Goal: Navigation & Orientation: Find specific page/section

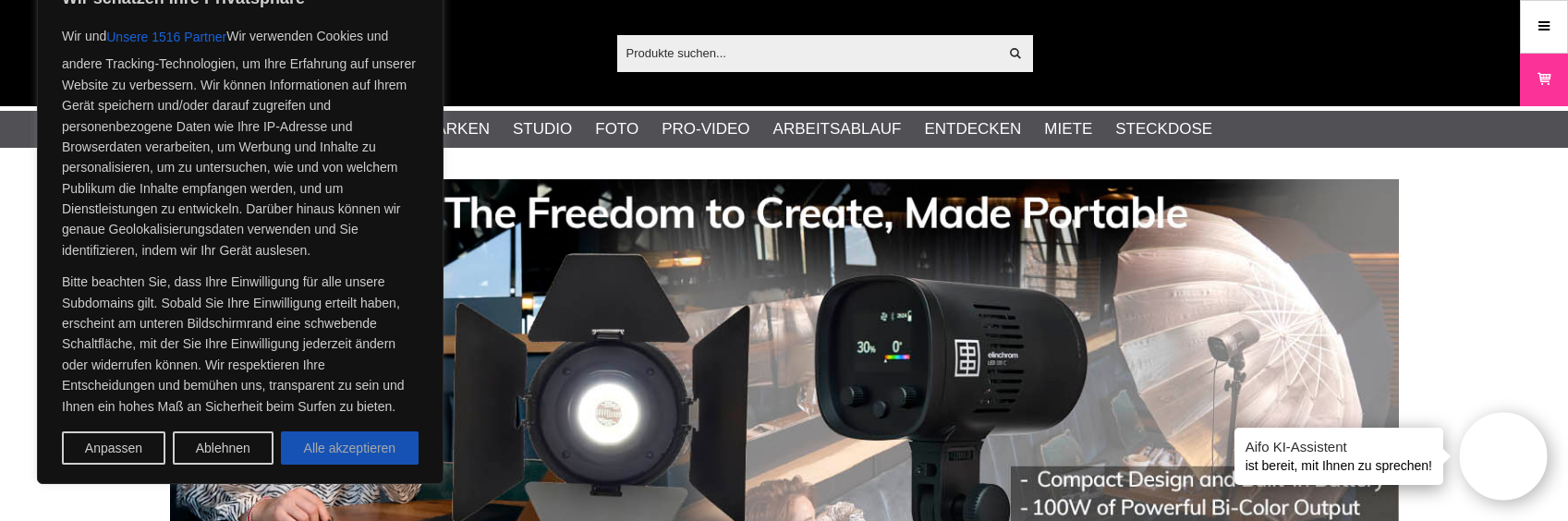
click at [363, 444] on button "Alle akzeptieren" at bounding box center [349, 449] width 137 height 33
checkbox input "true"
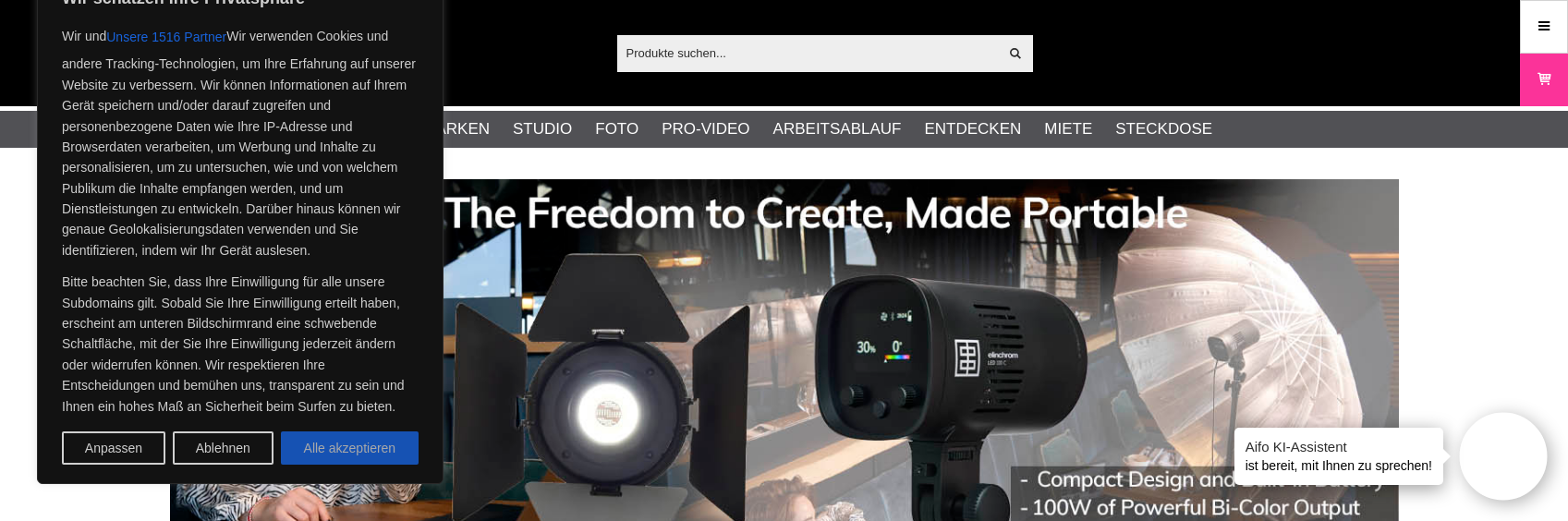
checkbox input "true"
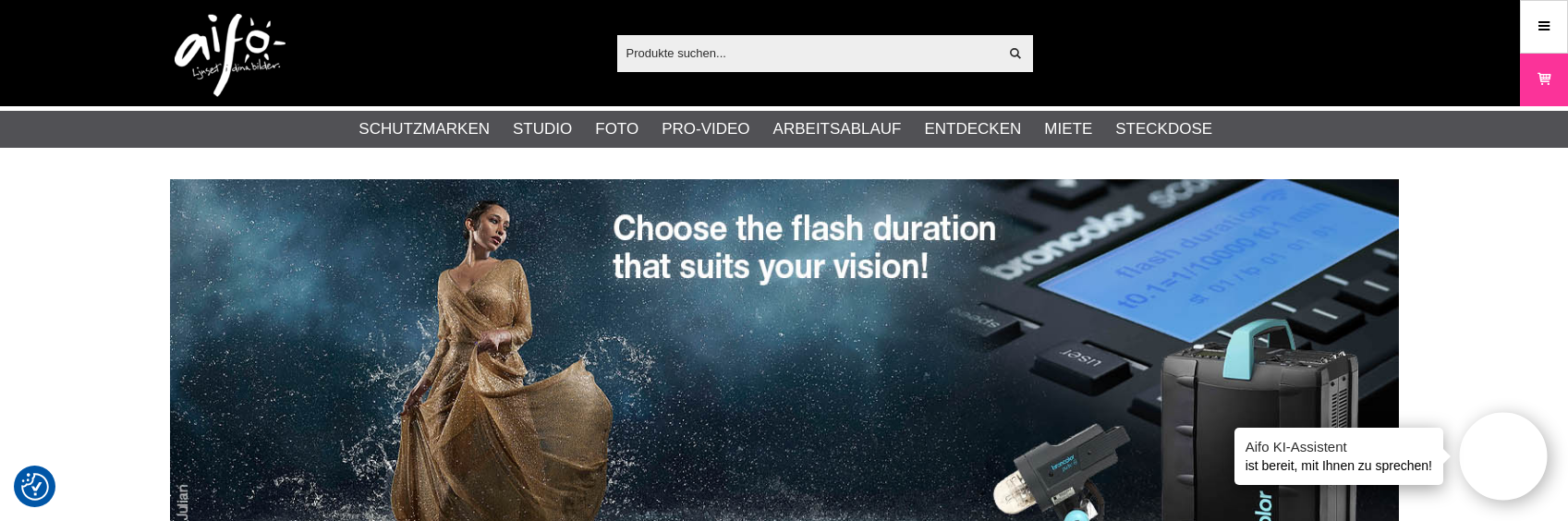
click at [225, 50] on img at bounding box center [229, 56] width 111 height 84
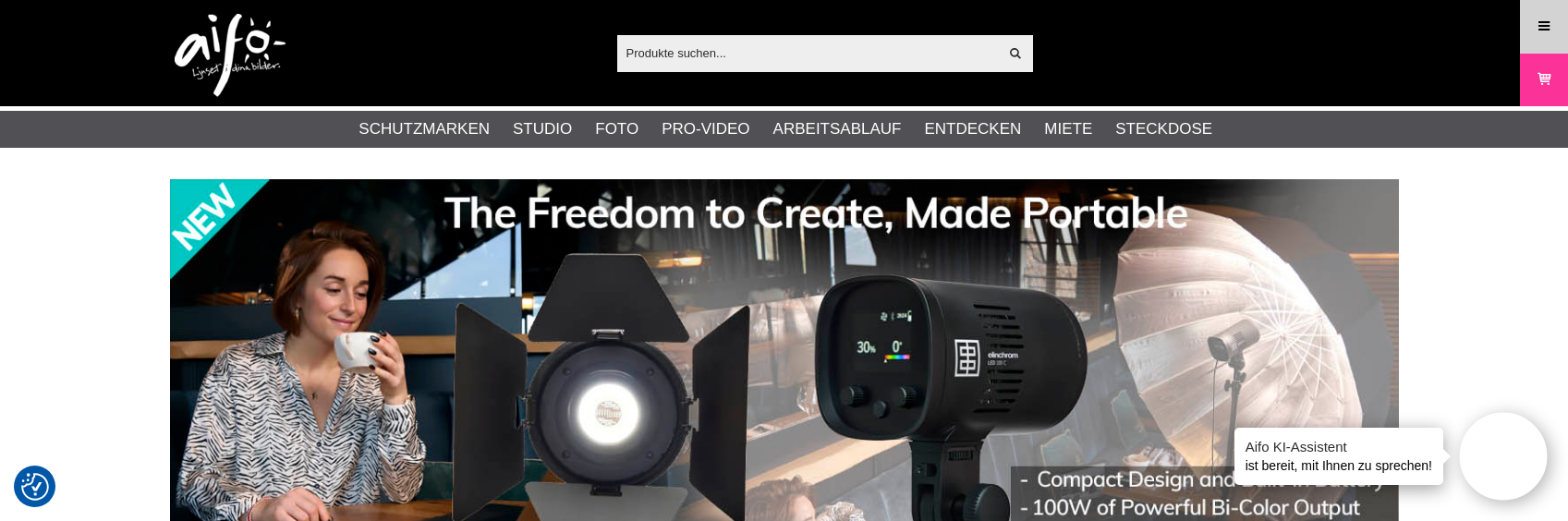
click at [1548, 37] on link "Meny" at bounding box center [1544, 26] width 46 height 44
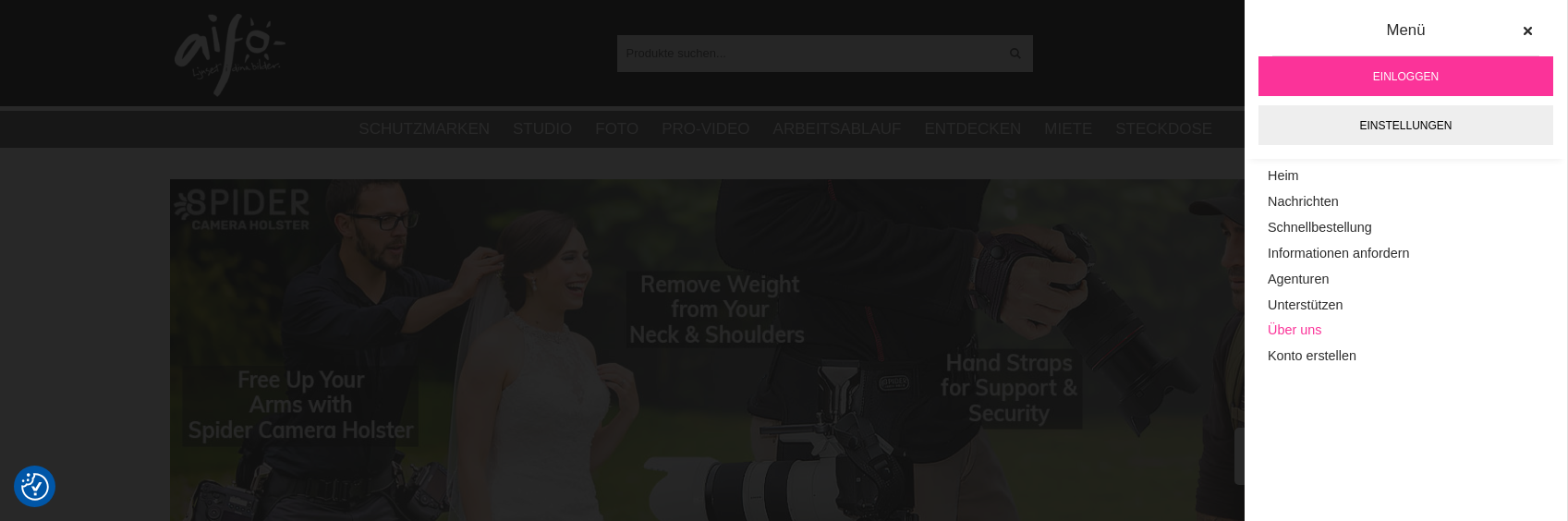
click at [1300, 337] on link "Über uns" at bounding box center [1405, 331] width 276 height 26
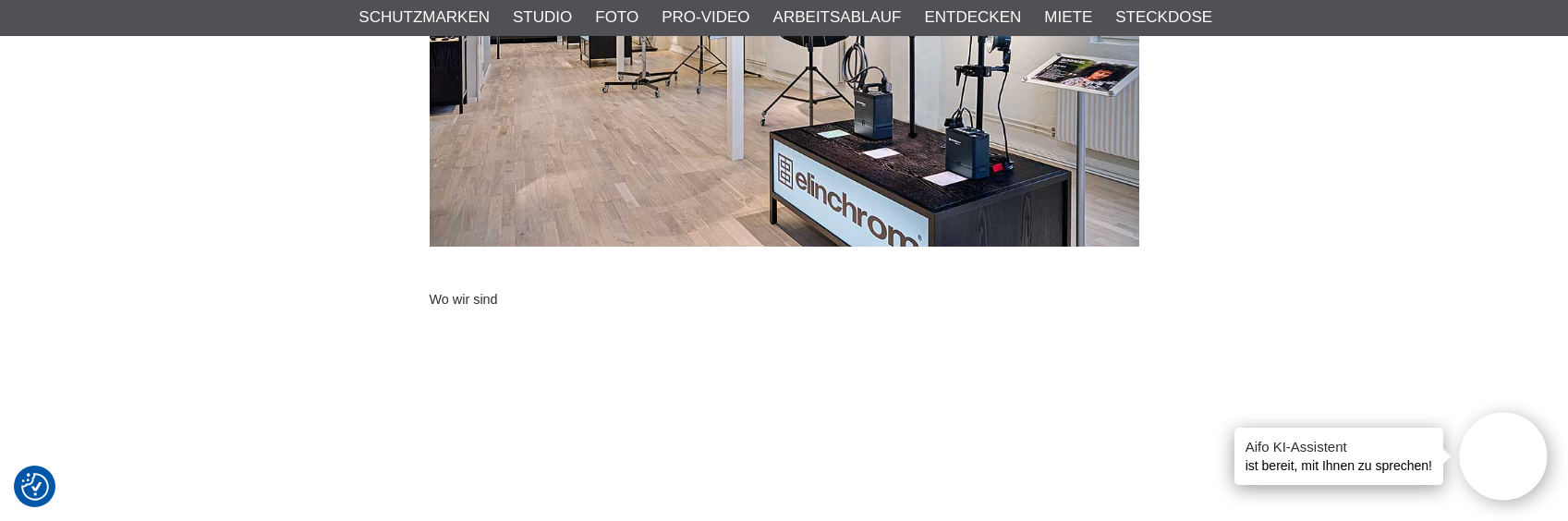
scroll to position [1662, 0]
